Goal: Transaction & Acquisition: Purchase product/service

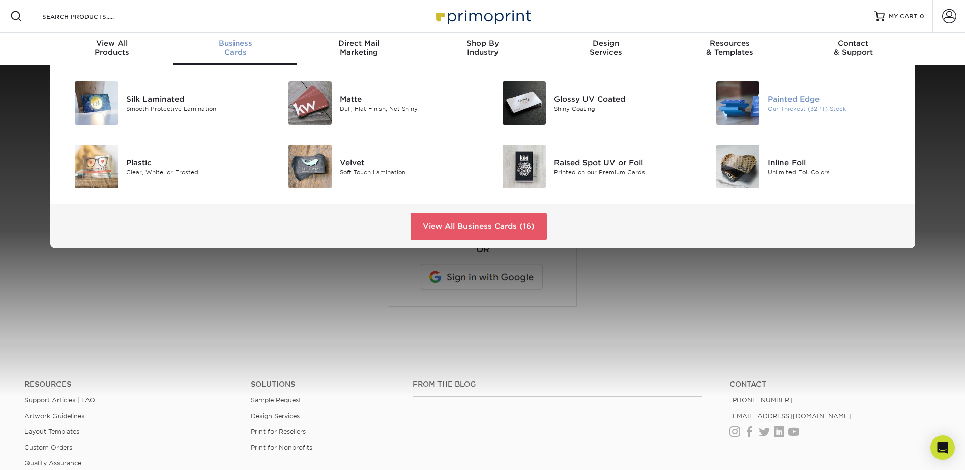
click at [800, 102] on div "Painted Edge" at bounding box center [835, 98] width 135 height 11
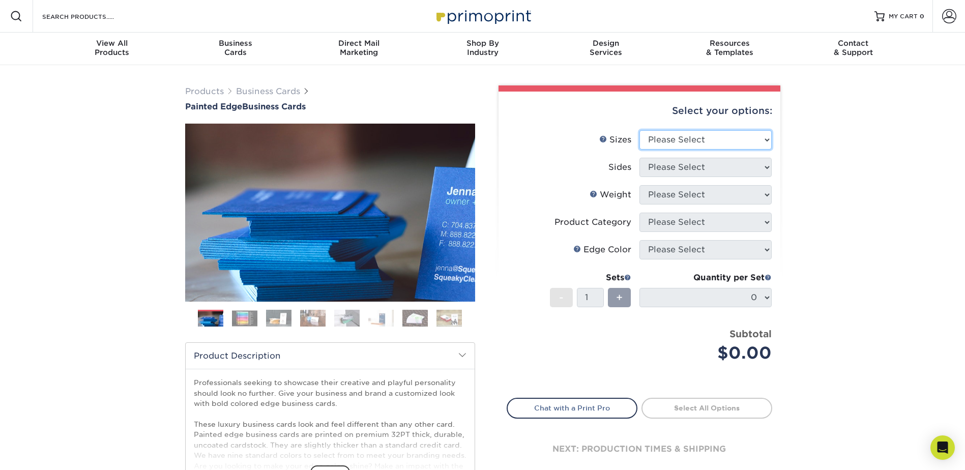
click at [730, 142] on select "Please Select 2" x 3.5" - Standard 2.125" x 3.375" - European 2.5" x 2.5" - Squ…" at bounding box center [706, 139] width 132 height 19
select select "2.00x3.50"
click at [640, 130] on select "Please Select 2" x 3.5" - Standard 2.125" x 3.375" - European 2.5" x 2.5" - Squ…" at bounding box center [706, 139] width 132 height 19
click at [701, 166] on select "Please Select Print Both Sides Print Front Only" at bounding box center [706, 167] width 132 height 19
select select "13abbda7-1d64-4f25-8bb2-c179b224825d"
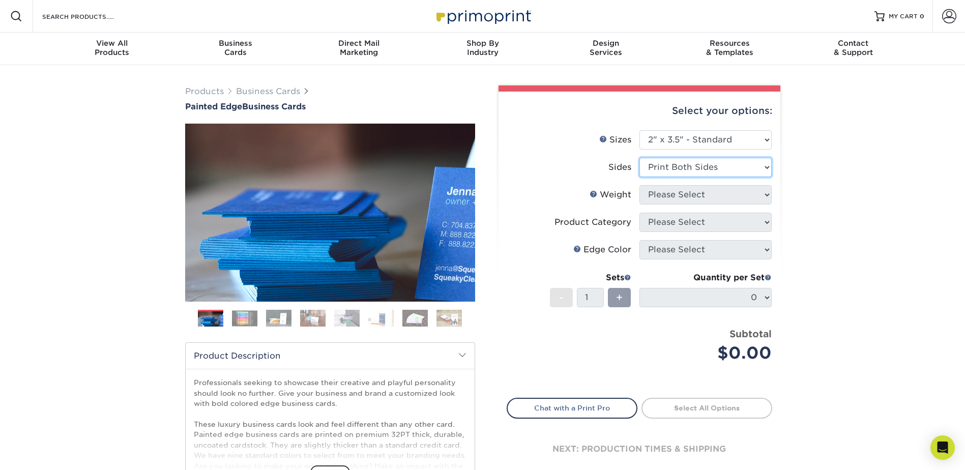
click at [640, 158] on select "Please Select Print Both Sides Print Front Only" at bounding box center [706, 167] width 132 height 19
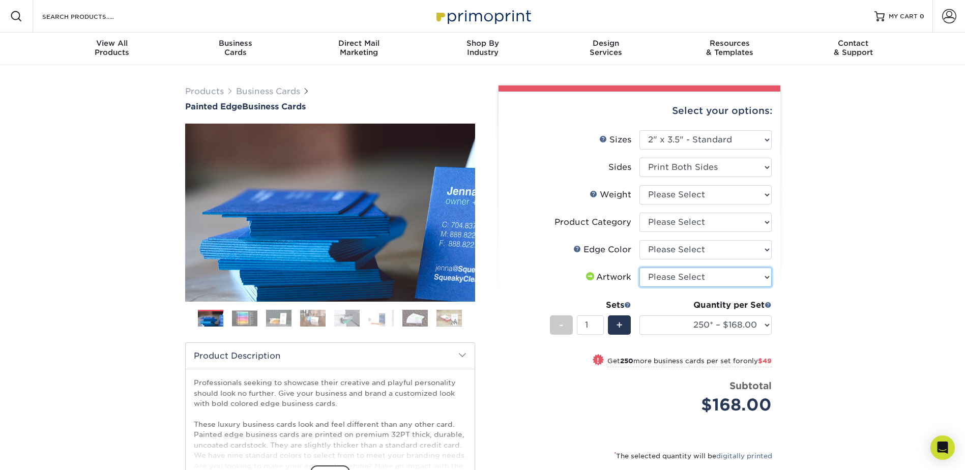
click at [716, 276] on select "Please Select I will upload files I need a design - $100" at bounding box center [706, 277] width 132 height 19
click at [702, 248] on select "Please Select Charcoal Black Brown Blue Pearlescent Blue Pearlescent Gold Pearl…" at bounding box center [706, 249] width 132 height 19
select select "34794e23-ba15-445e-813c-341542a5462f"
click at [640, 240] on select "Please Select Charcoal Black Brown Blue Pearlescent Blue Pearlescent Gold Pearl…" at bounding box center [706, 249] width 132 height 19
click at [708, 220] on select "Please Select Business Cards" at bounding box center [706, 222] width 132 height 19
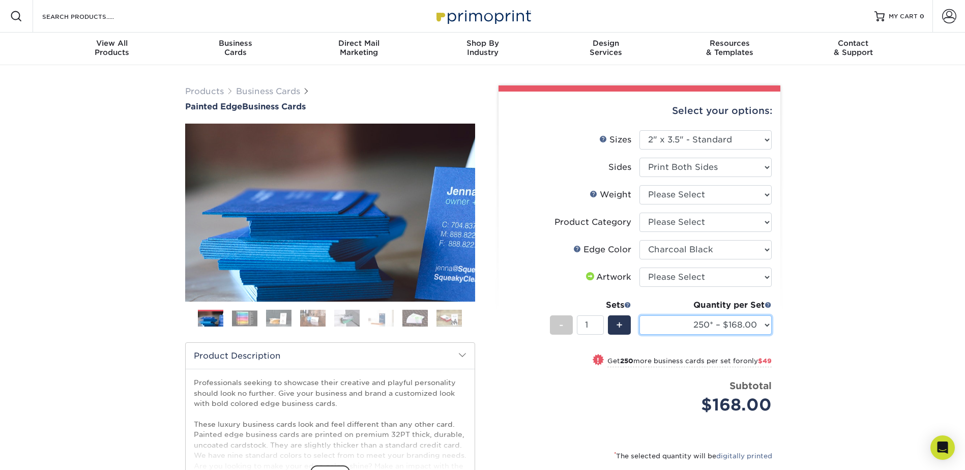
click at [764, 325] on select "250* – $168.00 500* – $217.00 1000* – $339.00" at bounding box center [706, 324] width 132 height 19
click at [840, 305] on div "Products Business Cards Painted Edge Business Cards Previous Next" at bounding box center [482, 336] width 965 height 543
click at [249, 317] on img at bounding box center [244, 318] width 25 height 16
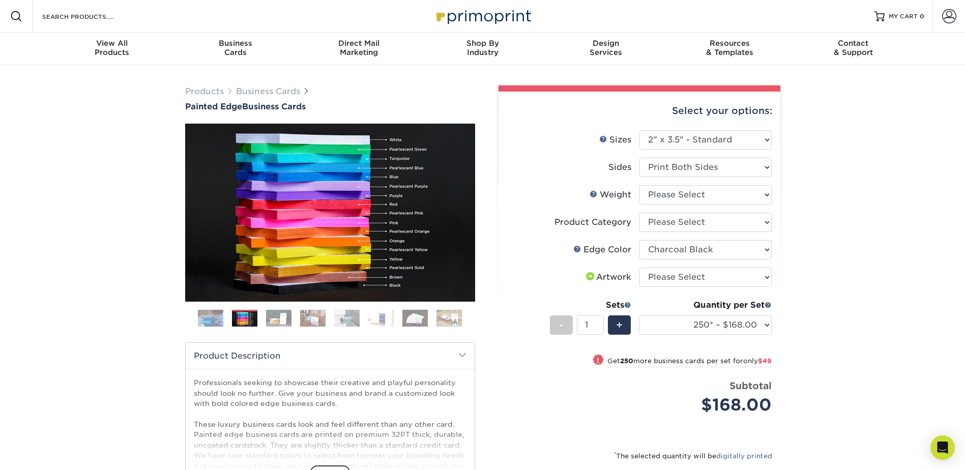
click at [284, 315] on img at bounding box center [278, 318] width 25 height 18
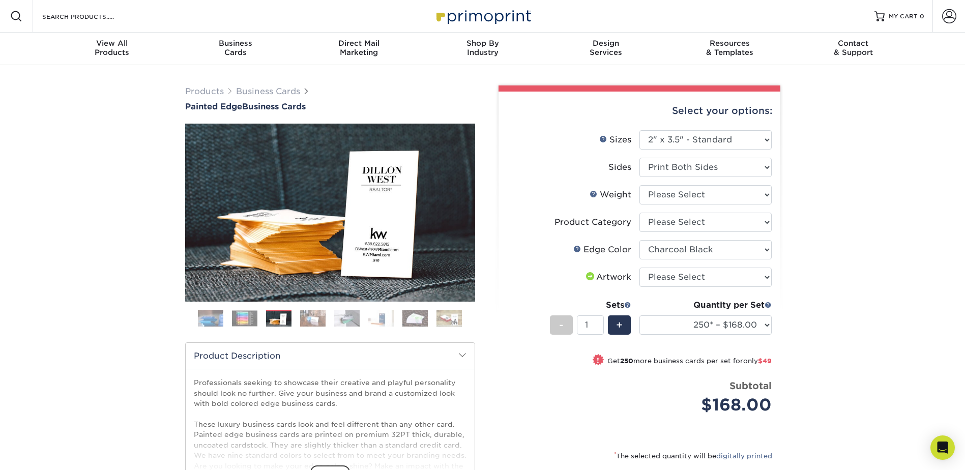
click at [306, 317] on img at bounding box center [312, 318] width 25 height 18
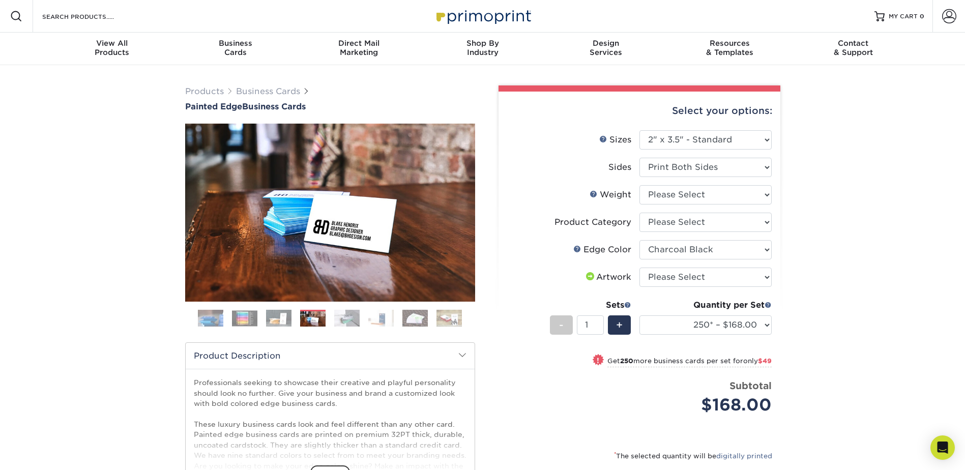
click at [346, 319] on img at bounding box center [346, 318] width 25 height 18
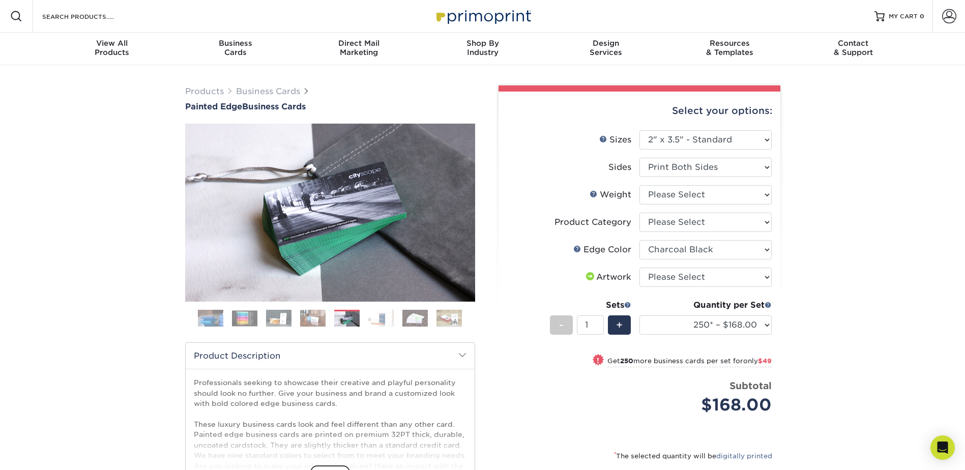
click at [381, 319] on img at bounding box center [380, 318] width 25 height 18
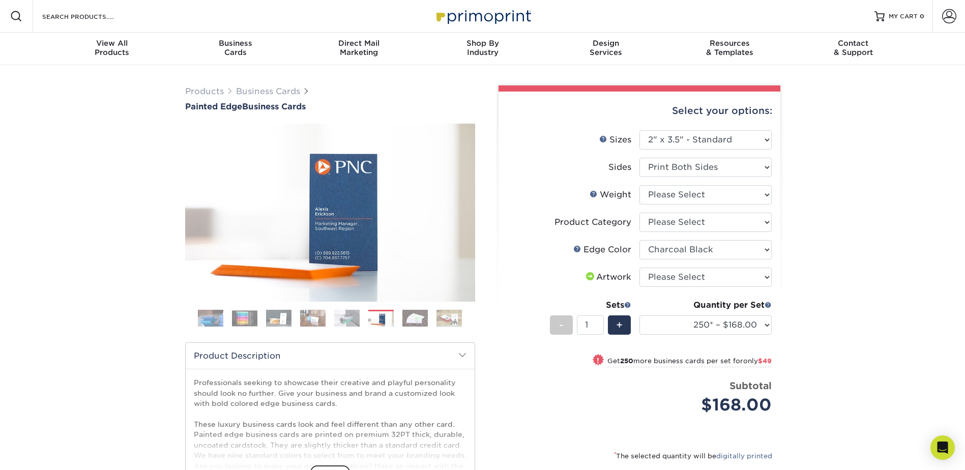
click at [415, 319] on img at bounding box center [415, 318] width 25 height 18
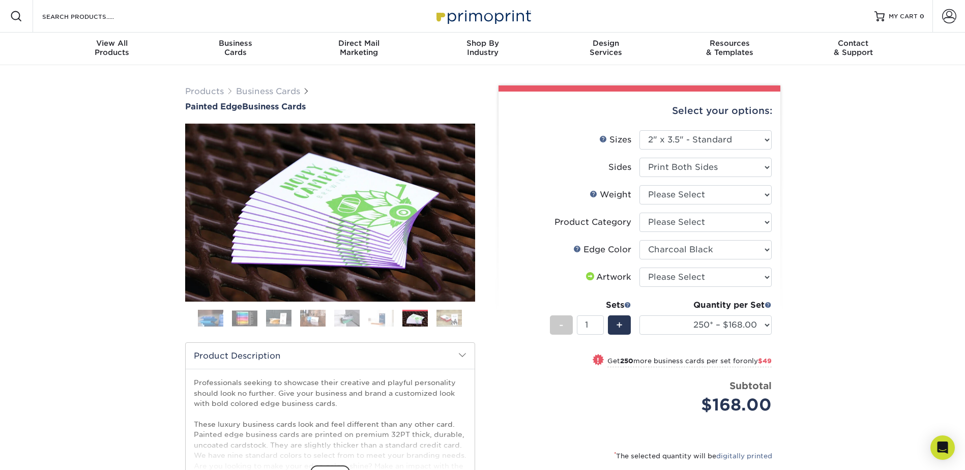
click at [443, 319] on img at bounding box center [449, 318] width 25 height 18
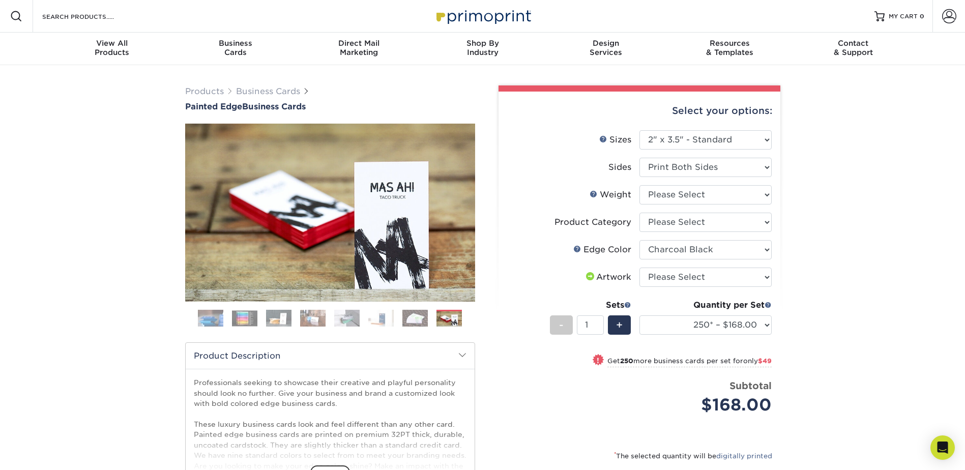
click at [417, 319] on img at bounding box center [415, 318] width 25 height 18
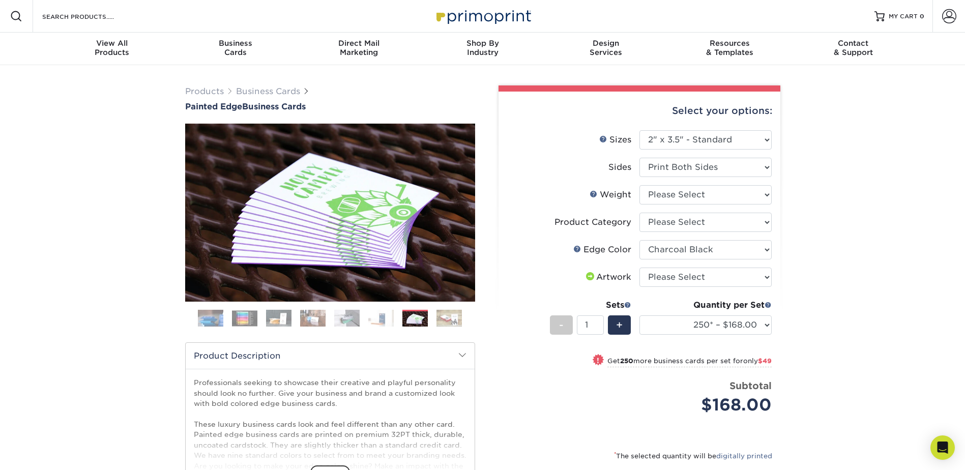
click at [446, 319] on img at bounding box center [449, 318] width 25 height 18
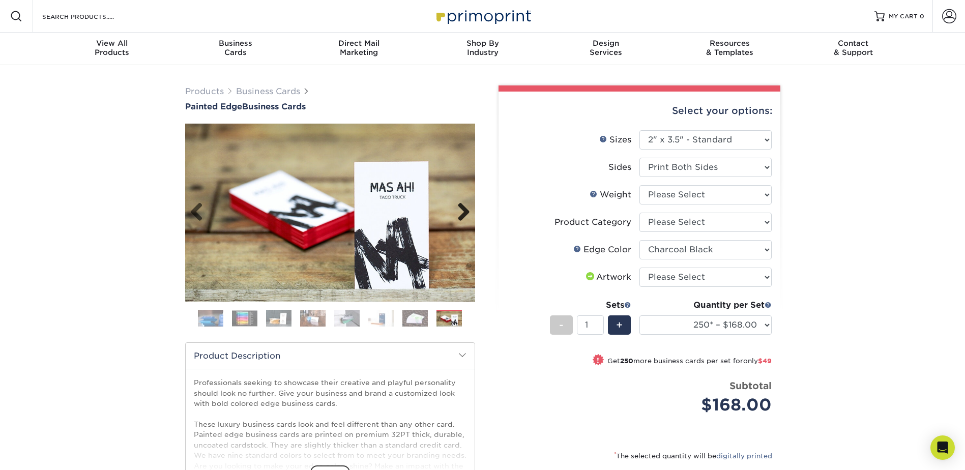
click at [457, 207] on link "Next" at bounding box center [460, 213] width 20 height 20
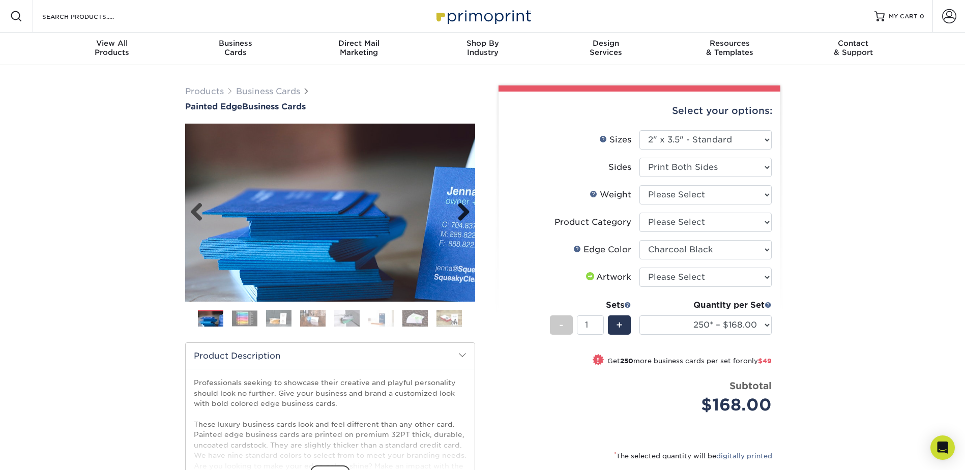
click at [459, 208] on link "Next" at bounding box center [460, 213] width 20 height 20
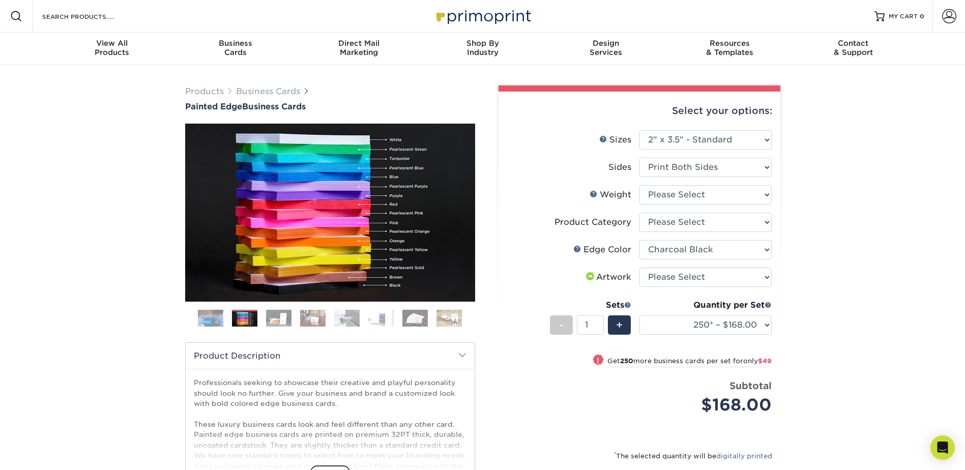
click at [284, 322] on img at bounding box center [278, 318] width 25 height 18
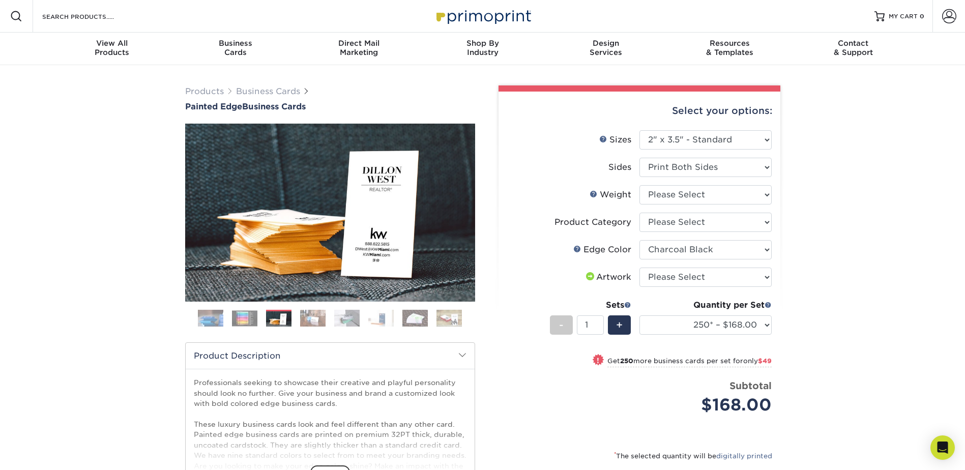
click at [245, 320] on img at bounding box center [244, 318] width 25 height 16
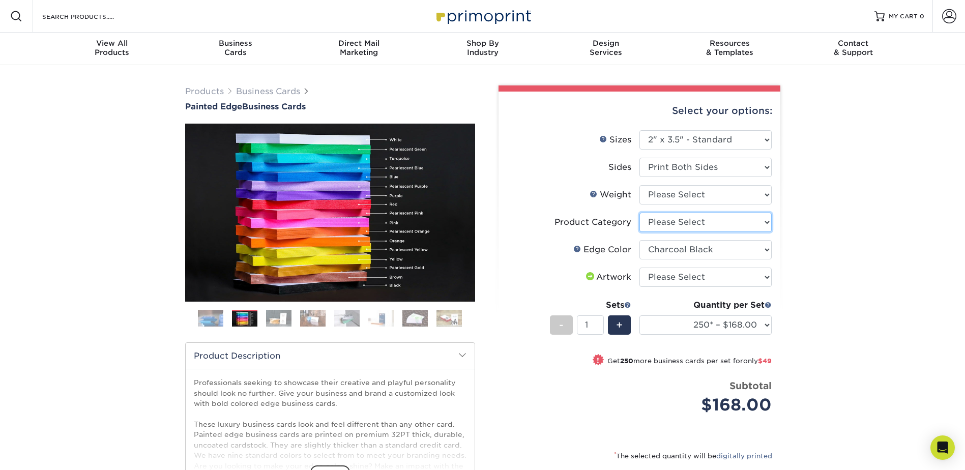
click at [711, 224] on select "Please Select Business Cards" at bounding box center [706, 222] width 132 height 19
select select "3b5148f1-0588-4f88-a218-97bcfdce65c1"
click at [640, 213] on select "Please Select Business Cards" at bounding box center [706, 222] width 132 height 19
click at [719, 201] on select "Please Select 32PTUC" at bounding box center [706, 194] width 132 height 19
select select "32PTUC"
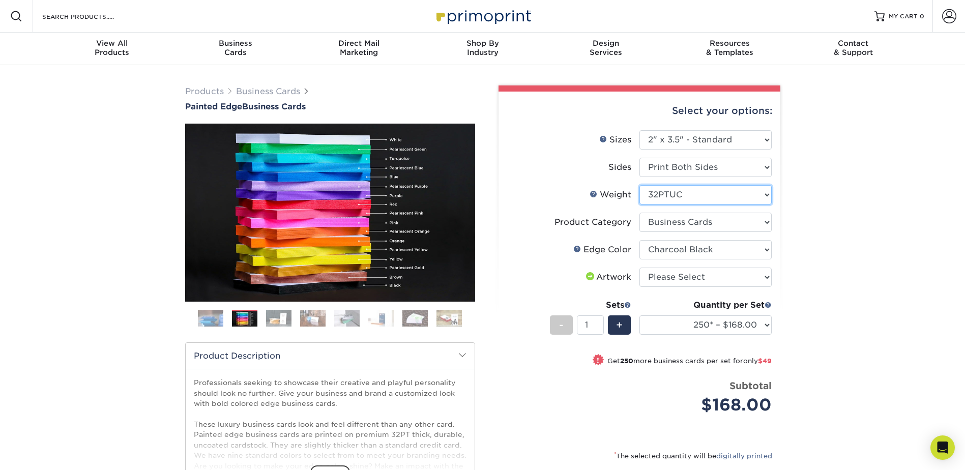
click at [640, 185] on select "Please Select 32PTUC" at bounding box center [706, 194] width 132 height 19
select select "-1"
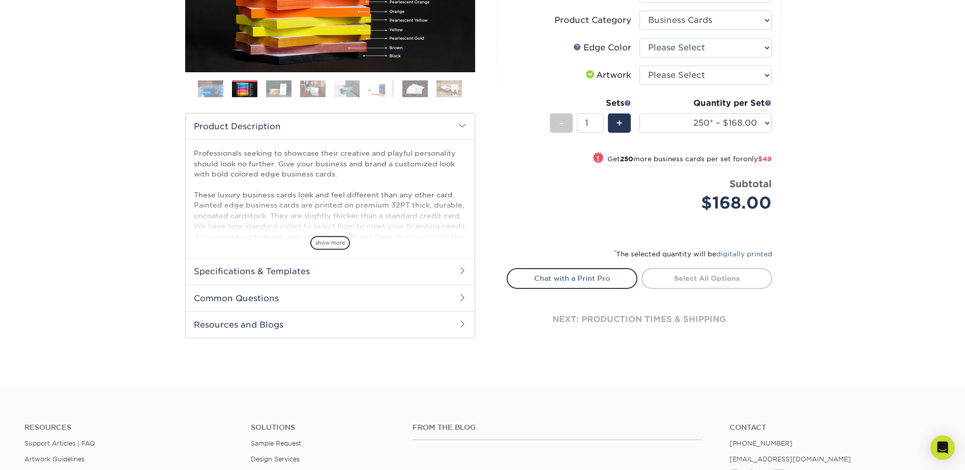
scroll to position [254, 0]
